Goal: Check status: Check status

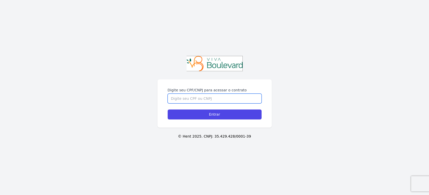
click at [200, 99] on input "Digite seu CPF/CNPJ para acessar o contrato" at bounding box center [215, 99] width 94 height 10
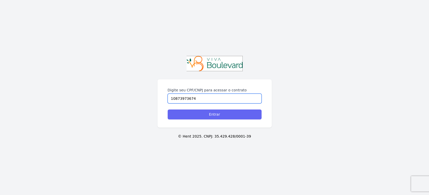
type input "10873973674"
drag, startPoint x: 245, startPoint y: 114, endPoint x: 223, endPoint y: 112, distance: 22.0
click at [226, 109] on form "Digite seu CPF/CNPJ para acessar o contrato 10873973674 Entrar" at bounding box center [215, 103] width 94 height 32
click at [220, 115] on input "Entrar" at bounding box center [215, 114] width 94 height 10
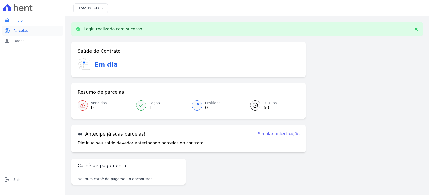
click at [23, 31] on span "Parcelas" at bounding box center [20, 30] width 15 height 5
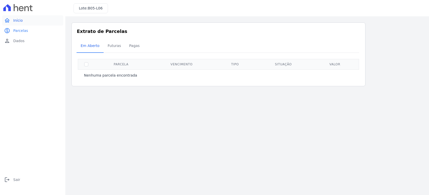
click at [14, 17] on link "home Início" at bounding box center [32, 20] width 61 height 10
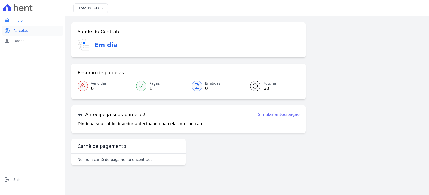
click at [24, 33] on span "Parcelas" at bounding box center [20, 30] width 15 height 5
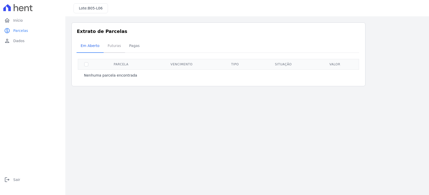
click at [111, 46] on span "Futuras" at bounding box center [114, 46] width 19 height 10
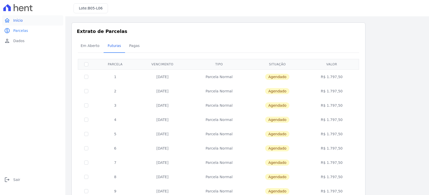
click at [19, 20] on span "Início" at bounding box center [17, 20] width 9 height 5
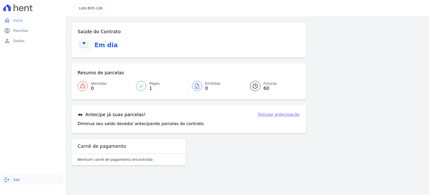
click at [15, 180] on span "Sair" at bounding box center [16, 179] width 7 height 5
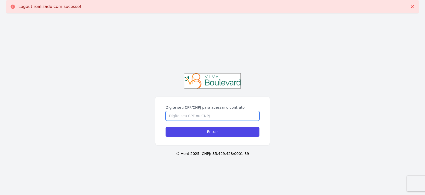
click at [207, 118] on input "Digite seu CPF/CNPJ para acessar o contrato" at bounding box center [213, 116] width 94 height 10
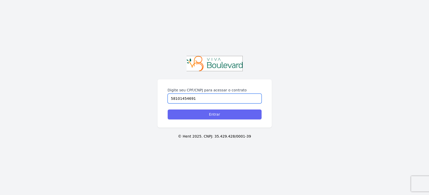
type input "58101454691"
click at [220, 116] on input "Entrar" at bounding box center [215, 114] width 94 height 10
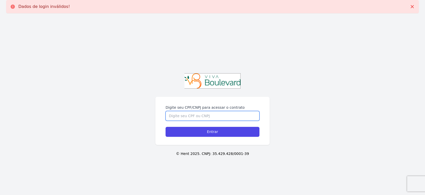
click at [214, 121] on input "Digite seu CPF/CNPJ para acessar o contrato" at bounding box center [213, 116] width 94 height 10
type input "3"
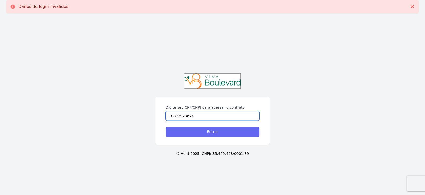
type input "10873973674"
click at [227, 135] on input "Entrar" at bounding box center [213, 132] width 94 height 10
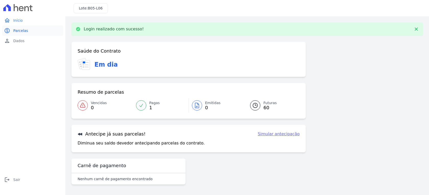
click at [18, 31] on span "Parcelas" at bounding box center [20, 30] width 15 height 5
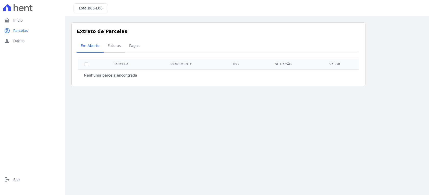
click at [115, 43] on span "Futuras" at bounding box center [114, 46] width 19 height 10
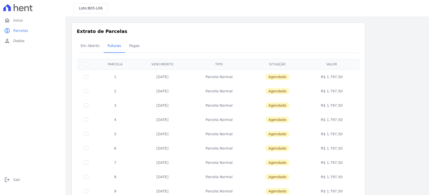
drag, startPoint x: 155, startPoint y: 80, endPoint x: 180, endPoint y: 84, distance: 25.4
click at [172, 81] on td "[DATE]" at bounding box center [162, 76] width 53 height 15
click at [168, 79] on td "[DATE]" at bounding box center [162, 76] width 53 height 15
click at [167, 78] on td "[DATE]" at bounding box center [162, 76] width 53 height 15
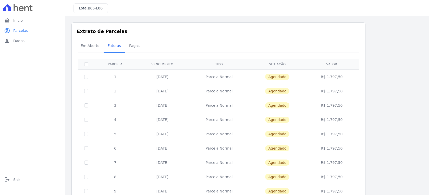
click at [167, 78] on td "20/10/2025" at bounding box center [162, 76] width 53 height 15
click at [166, 78] on td "20/10/2025" at bounding box center [162, 76] width 53 height 15
click at [332, 76] on td "R$ 1.797,50" at bounding box center [331, 76] width 53 height 15
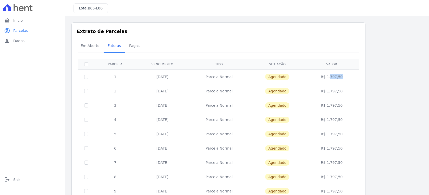
click at [332, 76] on td "R$ 1.797,50" at bounding box center [331, 76] width 53 height 15
click at [9, 179] on icon "logout" at bounding box center [7, 180] width 6 height 6
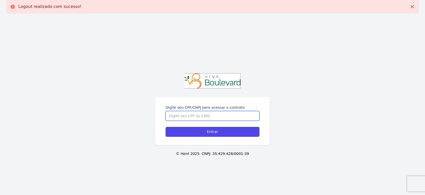
click at [212, 112] on input "Digite seu CPF/CNPJ para acessar o contrato" at bounding box center [213, 116] width 94 height 10
paste input "147.968.906-88"
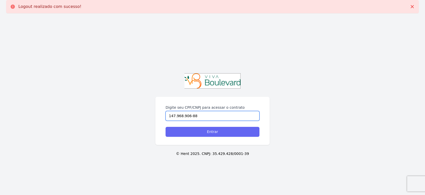
type input "147.968.906-88"
click at [207, 128] on input "Entrar" at bounding box center [213, 132] width 94 height 10
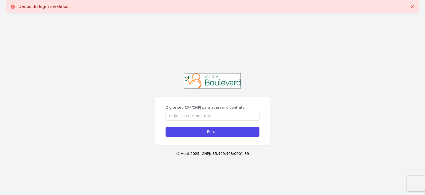
click at [195, 109] on label "Digite seu CPF/CNPJ para acessar o contrato" at bounding box center [213, 107] width 94 height 5
click at [195, 111] on input "Digite seu CPF/CNPJ para acessar o contrato" at bounding box center [213, 116] width 94 height 10
paste input "147.968.906-88"
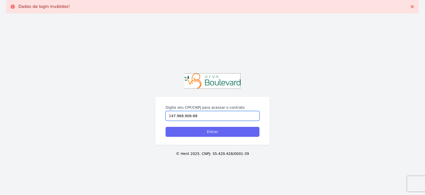
type input "147.968.906-88"
click at [199, 128] on input "Entrar" at bounding box center [213, 132] width 94 height 10
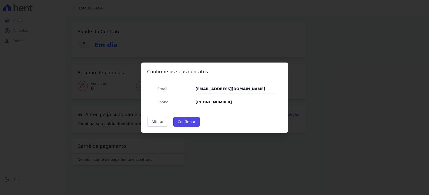
drag, startPoint x: 181, startPoint y: 122, endPoint x: 221, endPoint y: 104, distance: 43.0
click at [221, 104] on div "Confirme os seus contatos Email [EMAIL_ADDRESS][DOMAIN_NAME] Phone [PHONE_NUMBE…" at bounding box center [214, 97] width 147 height 70
click at [202, 104] on strong "[PHONE_NUMBER]" at bounding box center [213, 102] width 36 height 4
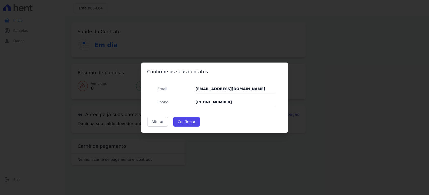
click at [209, 87] on strong "[EMAIL_ADDRESS][DOMAIN_NAME]" at bounding box center [230, 89] width 70 height 4
click at [215, 91] on strong "[EMAIL_ADDRESS][DOMAIN_NAME]" at bounding box center [230, 89] width 70 height 4
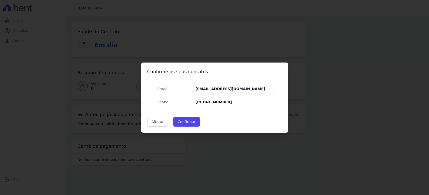
click at [214, 90] on strong "[EMAIL_ADDRESS][DOMAIN_NAME]" at bounding box center [230, 89] width 70 height 4
drag, startPoint x: 215, startPoint y: 90, endPoint x: 182, endPoint y: 89, distance: 32.9
click at [182, 89] on div "Email [EMAIL_ADDRESS][DOMAIN_NAME] Phone [PHONE_NUMBER]" at bounding box center [214, 95] width 122 height 22
click at [188, 118] on button "Confirmar" at bounding box center [186, 122] width 27 height 10
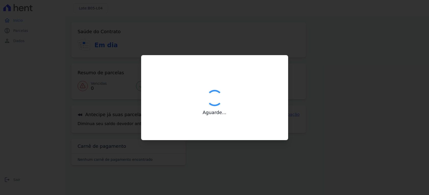
type input "Contatos confirmados com sucesso."
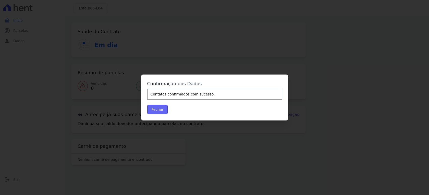
click at [157, 110] on button "Fechar" at bounding box center [157, 110] width 21 height 10
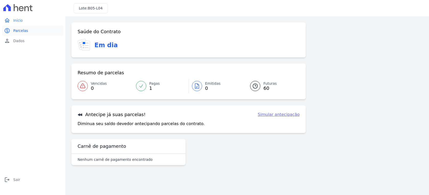
click at [15, 32] on span "Parcelas" at bounding box center [20, 30] width 15 height 5
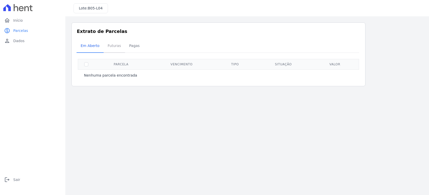
click at [105, 42] on span "Futuras" at bounding box center [114, 46] width 19 height 10
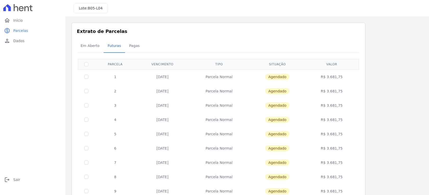
click at [110, 45] on span "Futuras" at bounding box center [114, 46] width 19 height 10
click at [333, 76] on td "R$ 3.681,75" at bounding box center [331, 76] width 53 height 15
click at [339, 76] on td "R$ 3.681,75" at bounding box center [331, 76] width 53 height 15
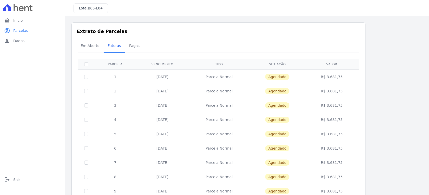
click at [330, 89] on td "R$ 3.681,75" at bounding box center [331, 91] width 53 height 14
click at [267, 51] on div "Em Aberto Futuras Pagas" at bounding box center [219, 46] width 284 height 12
click at [328, 76] on td "R$ 3.681,75" at bounding box center [331, 76] width 53 height 15
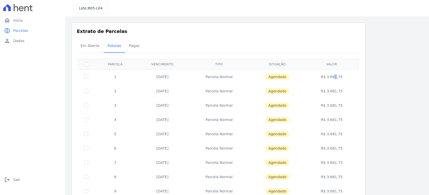
click at [328, 76] on td "R$ 3.681,75" at bounding box center [331, 76] width 53 height 15
click at [330, 76] on td "R$ 3.681,75" at bounding box center [331, 76] width 53 height 15
drag, startPoint x: 330, startPoint y: 76, endPoint x: 337, endPoint y: 77, distance: 7.7
click at [337, 77] on td "R$ 3.681,75" at bounding box center [331, 76] width 53 height 15
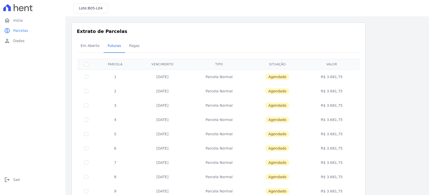
click at [51, 68] on div "home Início home Início paid Parcelas paid Parcelas person Dados person Dados l…" at bounding box center [32, 103] width 61 height 176
drag, startPoint x: 108, startPoint y: 76, endPoint x: 184, endPoint y: 79, distance: 75.6
click at [184, 79] on tr "1 20/10/2025 Parcela Normal Agendado R$ 3.681,75" at bounding box center [218, 76] width 281 height 15
drag, startPoint x: 343, startPoint y: 78, endPoint x: 91, endPoint y: 73, distance: 252.1
click at [91, 73] on tr "1 20/10/2025 Parcela Normal Agendado R$ 3.681,75" at bounding box center [218, 76] width 281 height 15
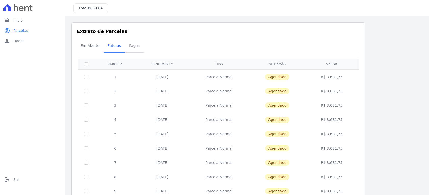
click at [131, 44] on span "Pagas" at bounding box center [134, 46] width 17 height 10
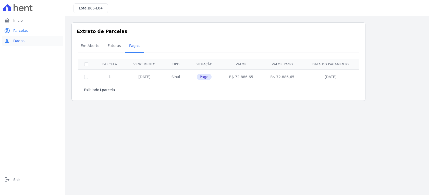
click at [20, 44] on link "person Dados" at bounding box center [32, 41] width 61 height 10
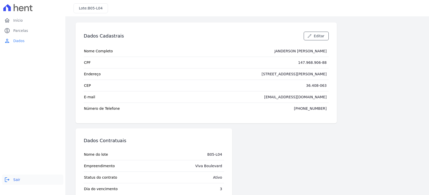
click at [16, 180] on span "Sair" at bounding box center [16, 179] width 7 height 5
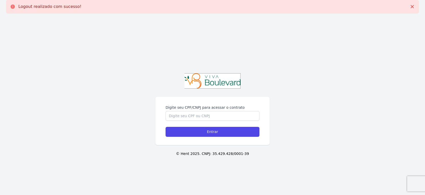
click at [202, 109] on label "Digite seu CPF/CNPJ para acessar o contrato" at bounding box center [213, 107] width 94 height 5
click at [202, 111] on input "Digite seu CPF/CNPJ para acessar o contrato" at bounding box center [213, 116] width 94 height 10
drag, startPoint x: 204, startPoint y: 114, endPoint x: 322, endPoint y: 93, distance: 119.5
click at [205, 114] on input "Digite seu CPF/CNPJ para acessar o contrato" at bounding box center [213, 116] width 94 height 10
type input "10873973674"
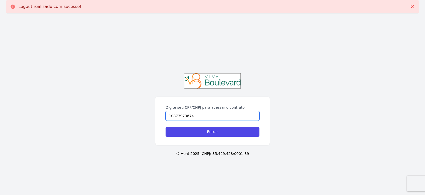
click at [166, 127] on input "Entrar" at bounding box center [213, 132] width 94 height 10
drag, startPoint x: 148, startPoint y: 54, endPoint x: 196, endPoint y: 89, distance: 58.8
click at [149, 54] on div "Digite seu CPF/CNPJ para acessar o contrato Entrar © Hent 2025. CNPJ: 35.429.42…" at bounding box center [212, 114] width 425 height 195
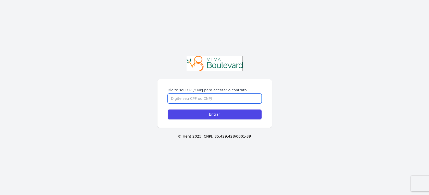
click at [201, 100] on input "Digite seu CPF/CNPJ para acessar o contrato" at bounding box center [215, 99] width 94 height 10
type input "10873973674"
click at [168, 109] on input "Entrar" at bounding box center [215, 114] width 94 height 10
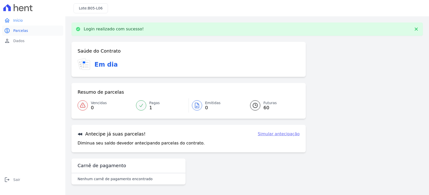
click at [18, 32] on span "Parcelas" at bounding box center [20, 30] width 15 height 5
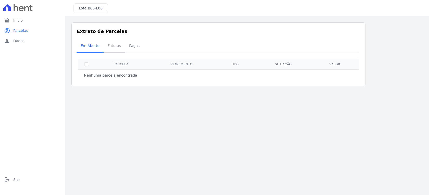
click at [105, 50] on span "Futuras" at bounding box center [114, 46] width 19 height 10
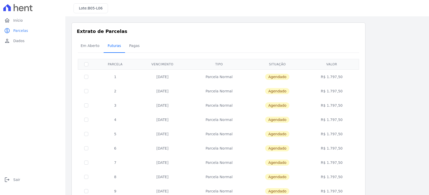
click at [109, 48] on span "Futuras" at bounding box center [114, 46] width 19 height 10
click at [335, 78] on td "R$ 1.797,50" at bounding box center [331, 76] width 53 height 15
click at [334, 78] on td "R$ 1.797,50" at bounding box center [331, 76] width 53 height 15
copy td "1.797,50"
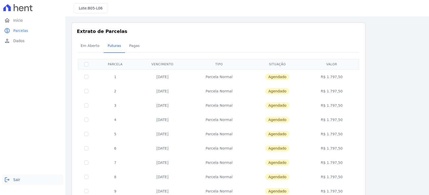
click at [16, 179] on span "Sair" at bounding box center [16, 179] width 7 height 5
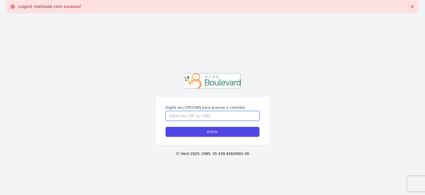
click at [198, 110] on div "Digite seu CPF/CNPJ para acessar o contrato" at bounding box center [213, 113] width 94 height 16
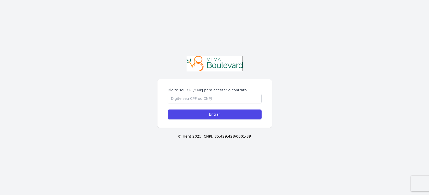
click at [186, 103] on input "Digite seu CPF/CNPJ para acessar o contrato" at bounding box center [215, 99] width 94 height 10
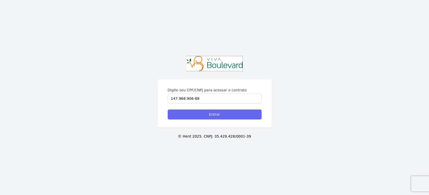
type input "147.968.906-88"
click at [193, 111] on input "Entrar" at bounding box center [215, 114] width 94 height 10
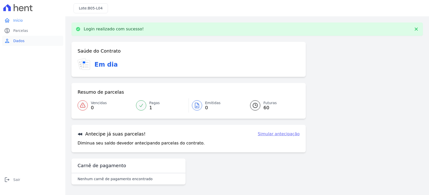
click at [26, 39] on link "person Dados" at bounding box center [32, 41] width 61 height 10
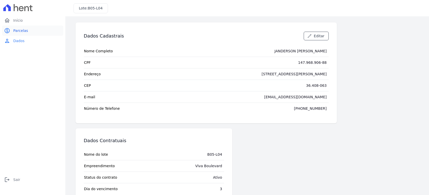
click at [15, 28] on link "paid Parcelas" at bounding box center [32, 31] width 61 height 10
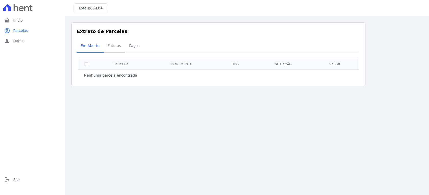
click at [109, 47] on span "Futuras" at bounding box center [114, 46] width 19 height 10
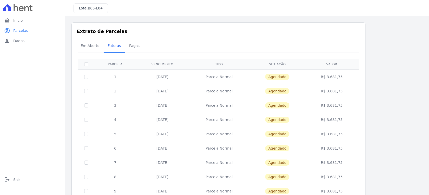
click at [334, 78] on td "R$ 3.681,75" at bounding box center [331, 76] width 53 height 15
copy td "3.681,75"
click at [14, 21] on span "Início" at bounding box center [17, 20] width 9 height 5
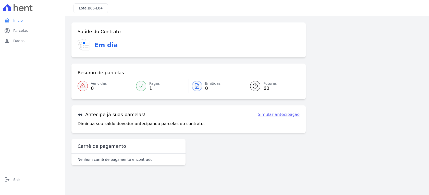
click at [289, 115] on link "Simular antecipação" at bounding box center [279, 114] width 42 height 6
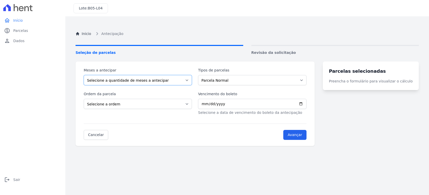
click at [133, 77] on select "Selecione a quantidade de meses a antecipar 1 2 3 4 5 6 7 8 9 10 11 12 13 14 15…" at bounding box center [138, 80] width 108 height 10
select select "1"
click at [84, 75] on select "Selecione a quantidade de meses a antecipar 1 2 3 4 5 6 7 8 9 10 11 12 13 14 15…" at bounding box center [138, 80] width 108 height 10
click at [95, 134] on link "Cancelar" at bounding box center [96, 135] width 24 height 10
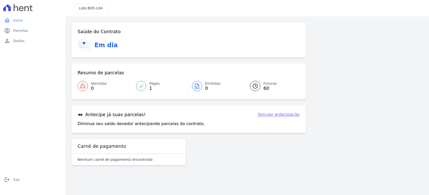
click at [189, 120] on div "Antecipe já suas parcelas! Simular antecipação Diminua seu saldo devedor anteci…" at bounding box center [188, 119] width 234 height 28
click at [187, 125] on p "Diminua seu saldo devedor antecipando parcelas do contrato." at bounding box center [141, 124] width 127 height 6
click at [131, 115] on h3 "Antecipe já suas parcelas!" at bounding box center [112, 114] width 68 height 6
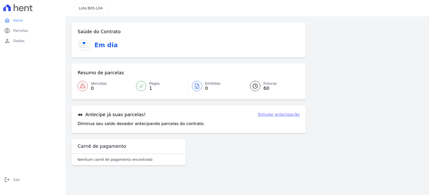
click at [131, 115] on h3 "Antecipe já suas parcelas!" at bounding box center [112, 114] width 68 height 6
click at [130, 124] on p "Diminua seu saldo devedor antecipando parcelas do contrato." at bounding box center [141, 124] width 127 height 6
